Goal: Navigation & Orientation: Find specific page/section

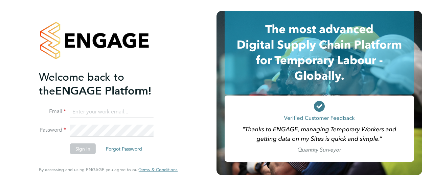
type input "[EMAIL_ADDRESS][DOMAIN_NAME]"
click at [80, 150] on button "Sign In" at bounding box center [83, 149] width 26 height 11
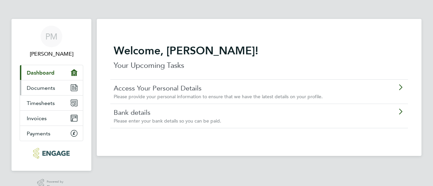
click at [43, 88] on span "Documents" at bounding box center [41, 88] width 28 height 6
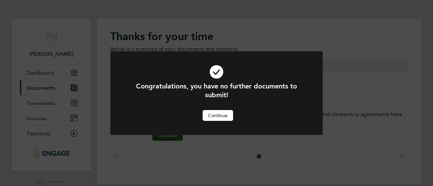
click at [209, 114] on button "Continue" at bounding box center [218, 115] width 30 height 11
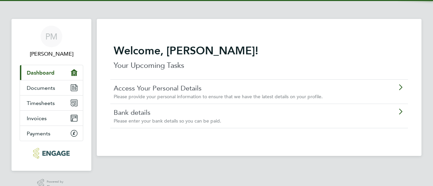
click at [46, 77] on link "Current page: Dashboard" at bounding box center [51, 72] width 63 height 15
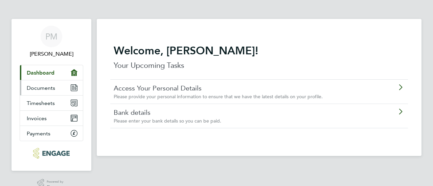
click at [47, 89] on span "Documents" at bounding box center [41, 88] width 28 height 6
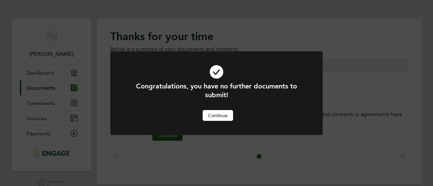
click at [216, 111] on button "Continue" at bounding box center [218, 115] width 30 height 11
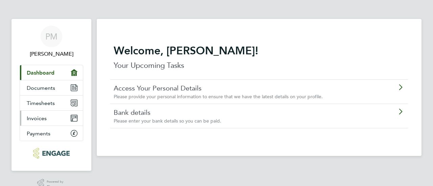
click at [44, 117] on span "Invoices" at bounding box center [37, 118] width 20 height 6
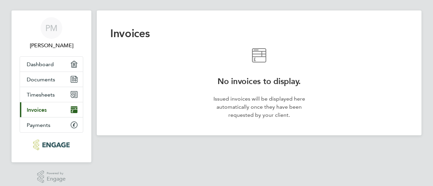
scroll to position [13, 0]
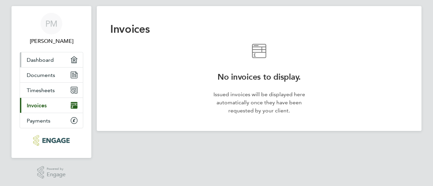
click at [46, 58] on span "Dashboard" at bounding box center [40, 60] width 27 height 6
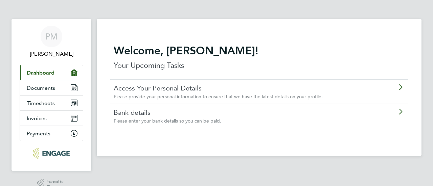
click at [168, 90] on link "Access Your Personal Details" at bounding box center [240, 88] width 253 height 9
click at [51, 104] on span "Timesheets" at bounding box center [41, 103] width 28 height 6
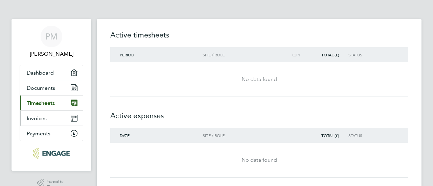
click at [39, 121] on span "Invoices" at bounding box center [37, 118] width 20 height 6
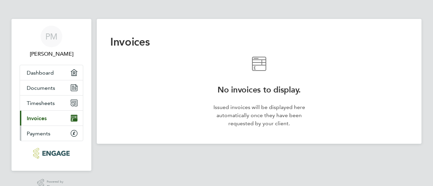
click at [49, 132] on span "Payments" at bounding box center [39, 134] width 24 height 6
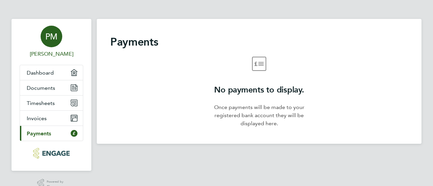
click at [55, 43] on div "PM" at bounding box center [52, 37] width 22 height 22
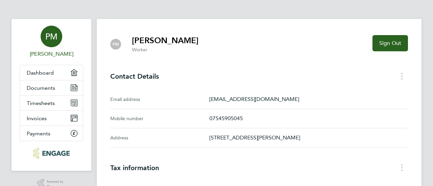
click at [60, 38] on div "PM" at bounding box center [52, 37] width 22 height 22
